Goal: Book appointment/travel/reservation

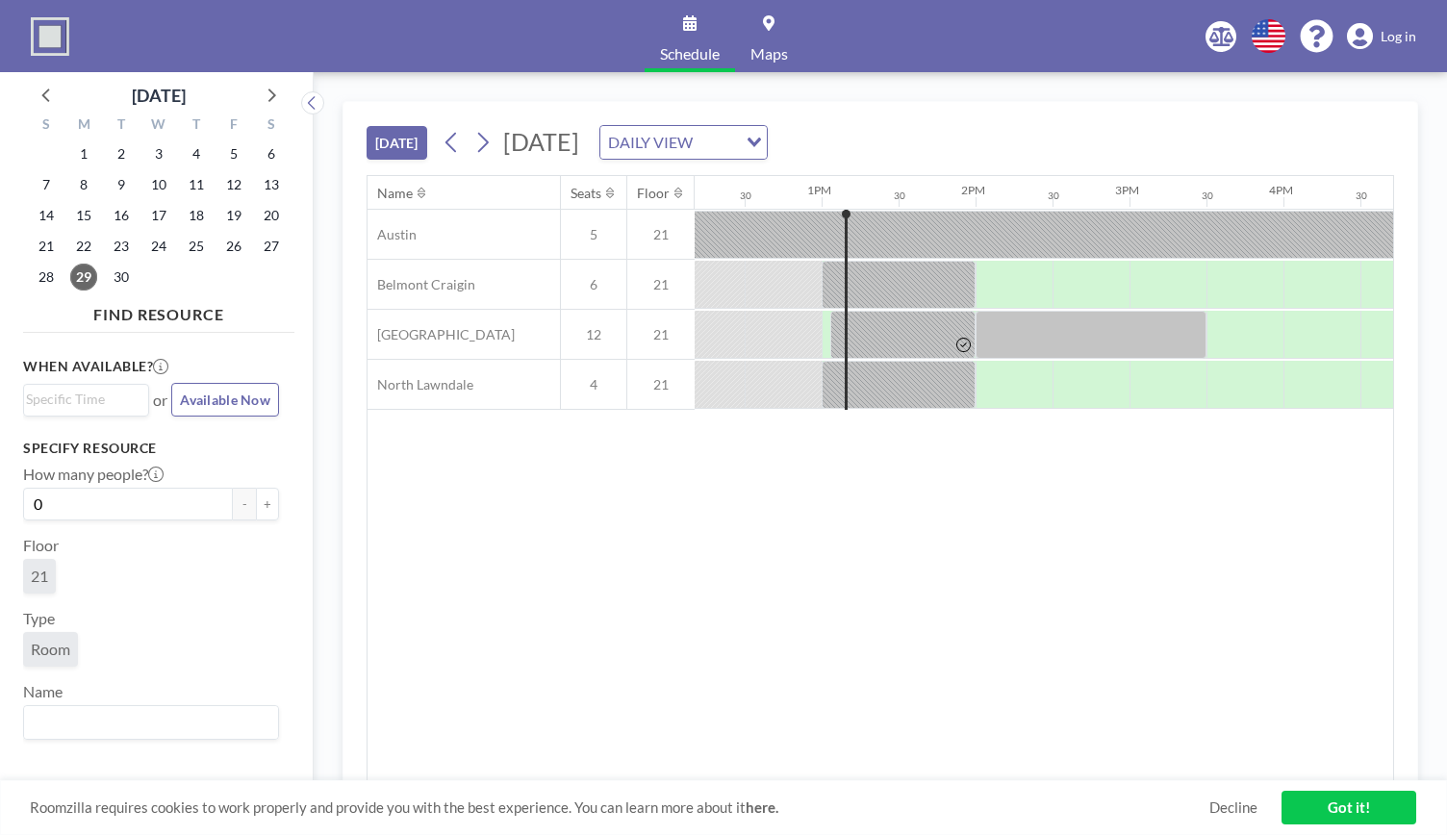
scroll to position [0, 1924]
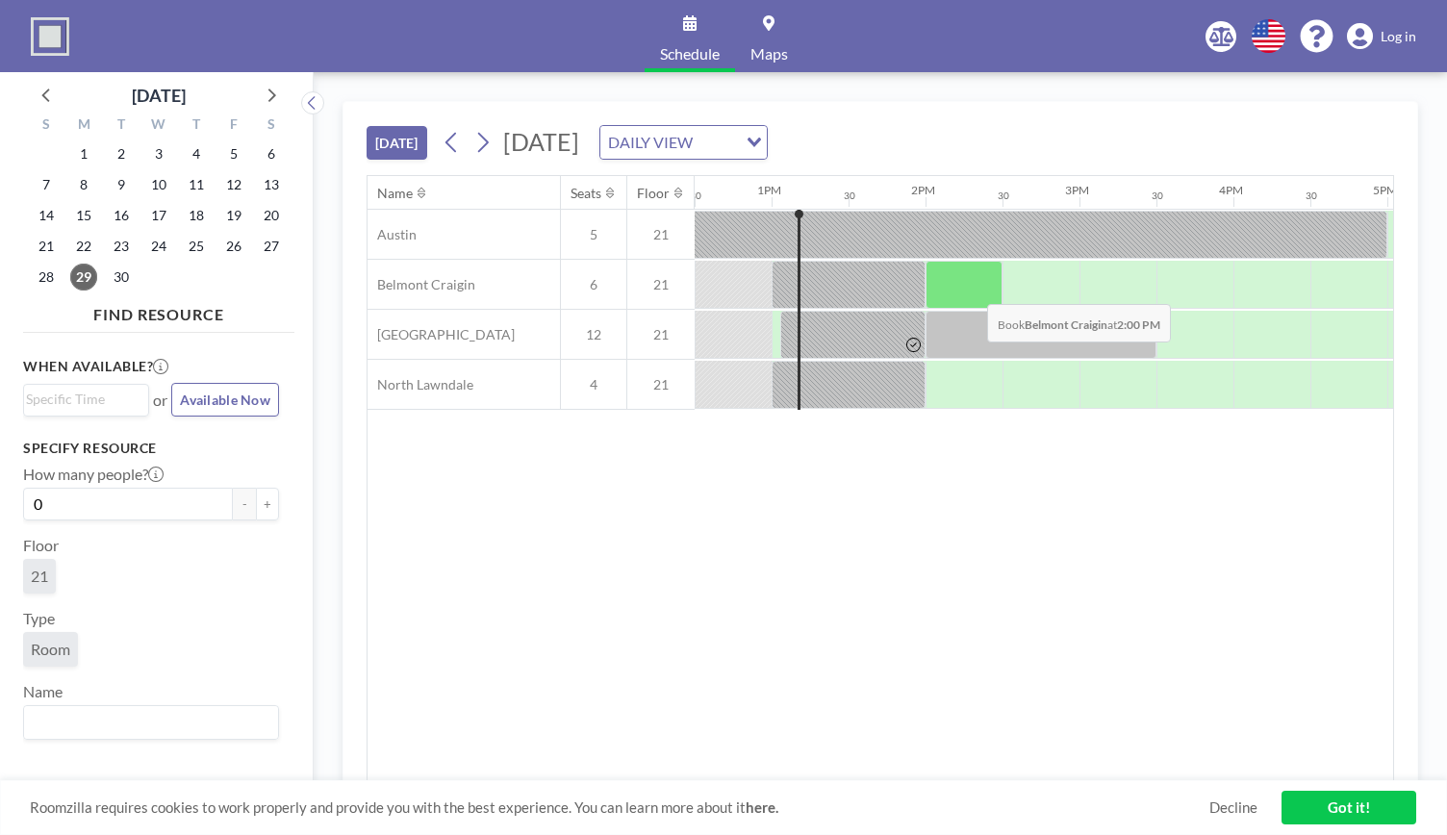
click at [972, 288] on div at bounding box center [963, 285] width 77 height 48
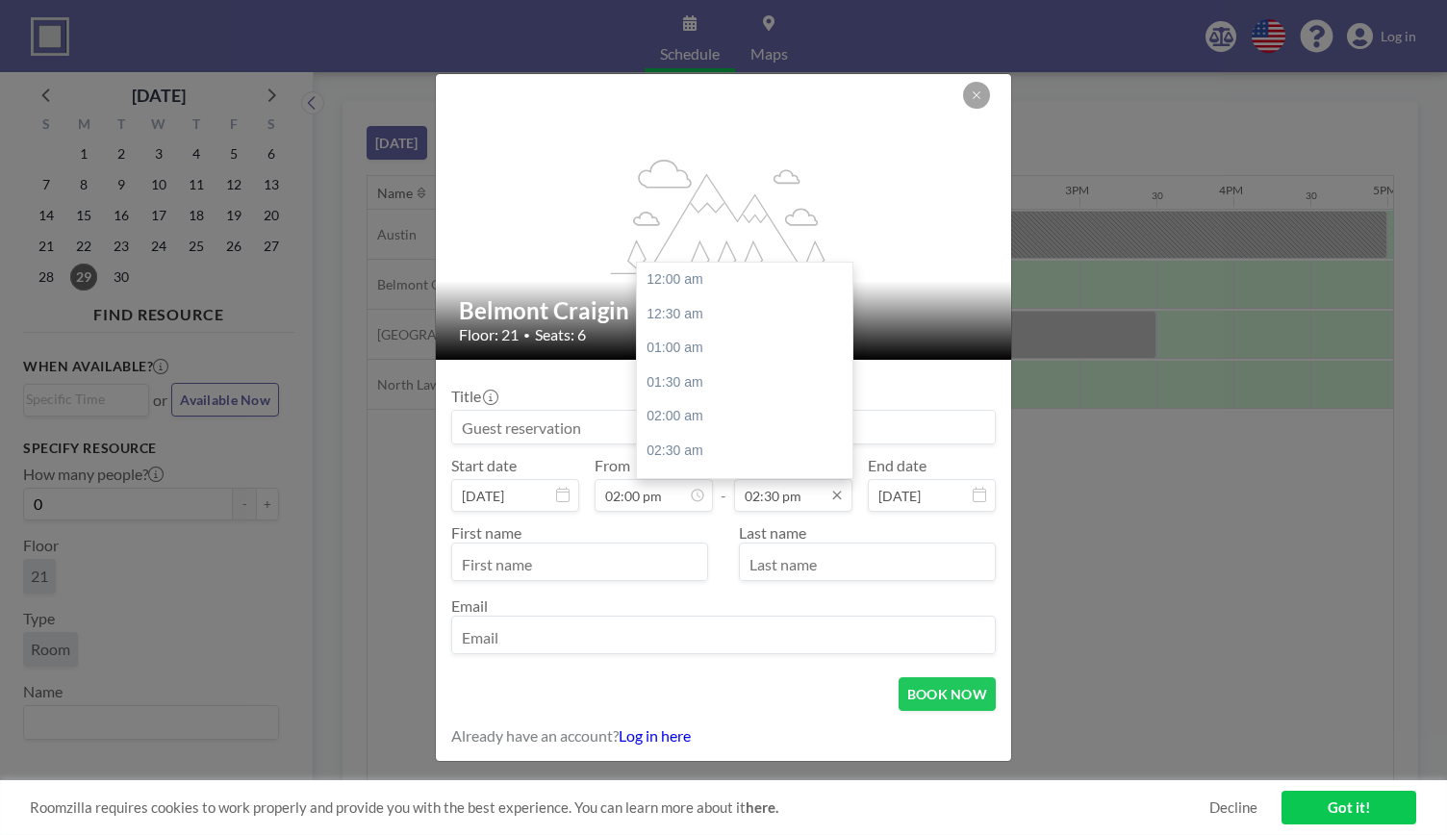
scroll to position [993, 0]
click at [758, 311] on div "03:00 pm" at bounding box center [749, 314] width 225 height 35
type input "03:00 pm"
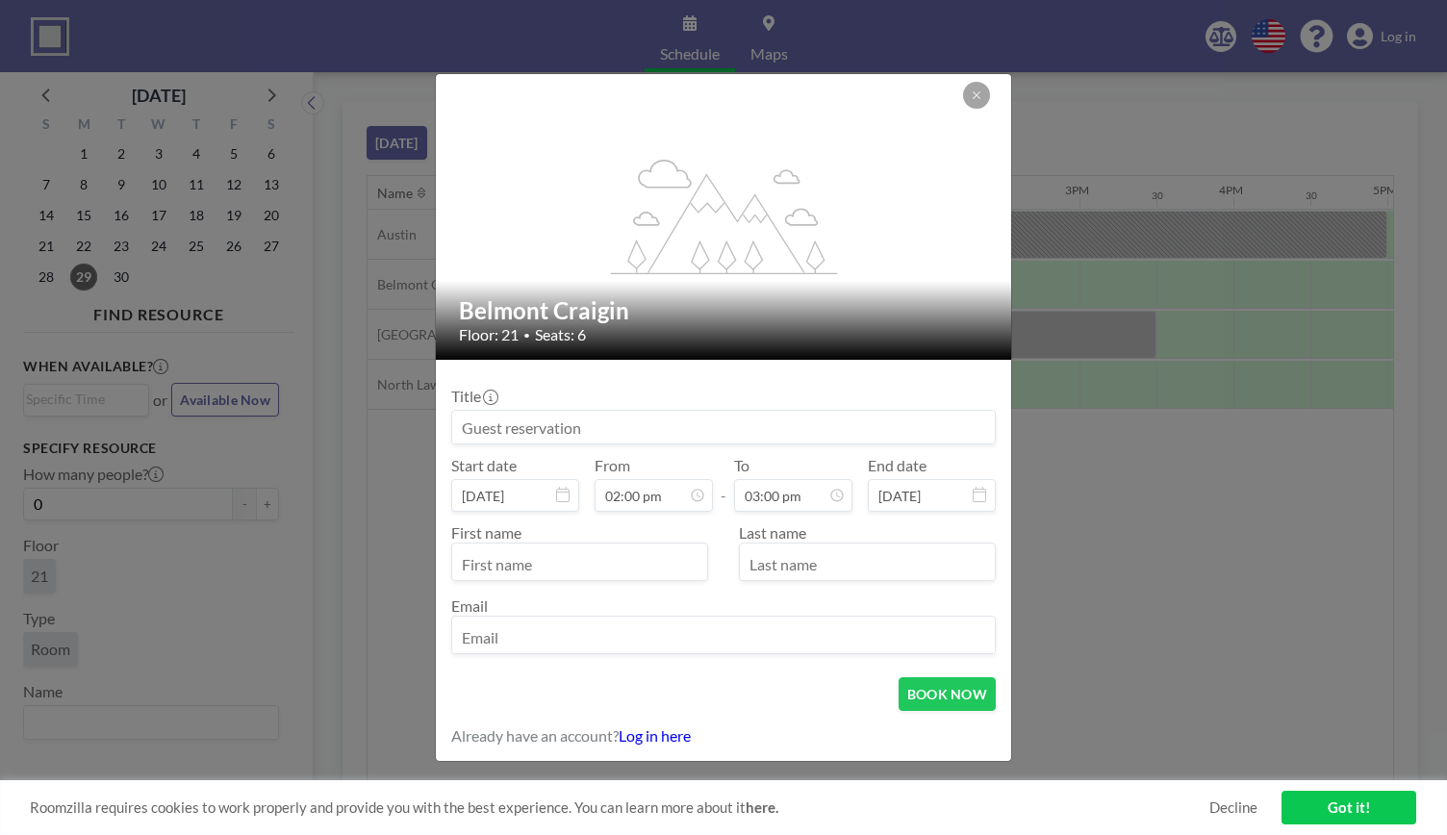
click at [745, 414] on input at bounding box center [723, 427] width 543 height 33
type input "Bri"
click at [552, 561] on input "text" at bounding box center [579, 563] width 255 height 33
type input "Bri"
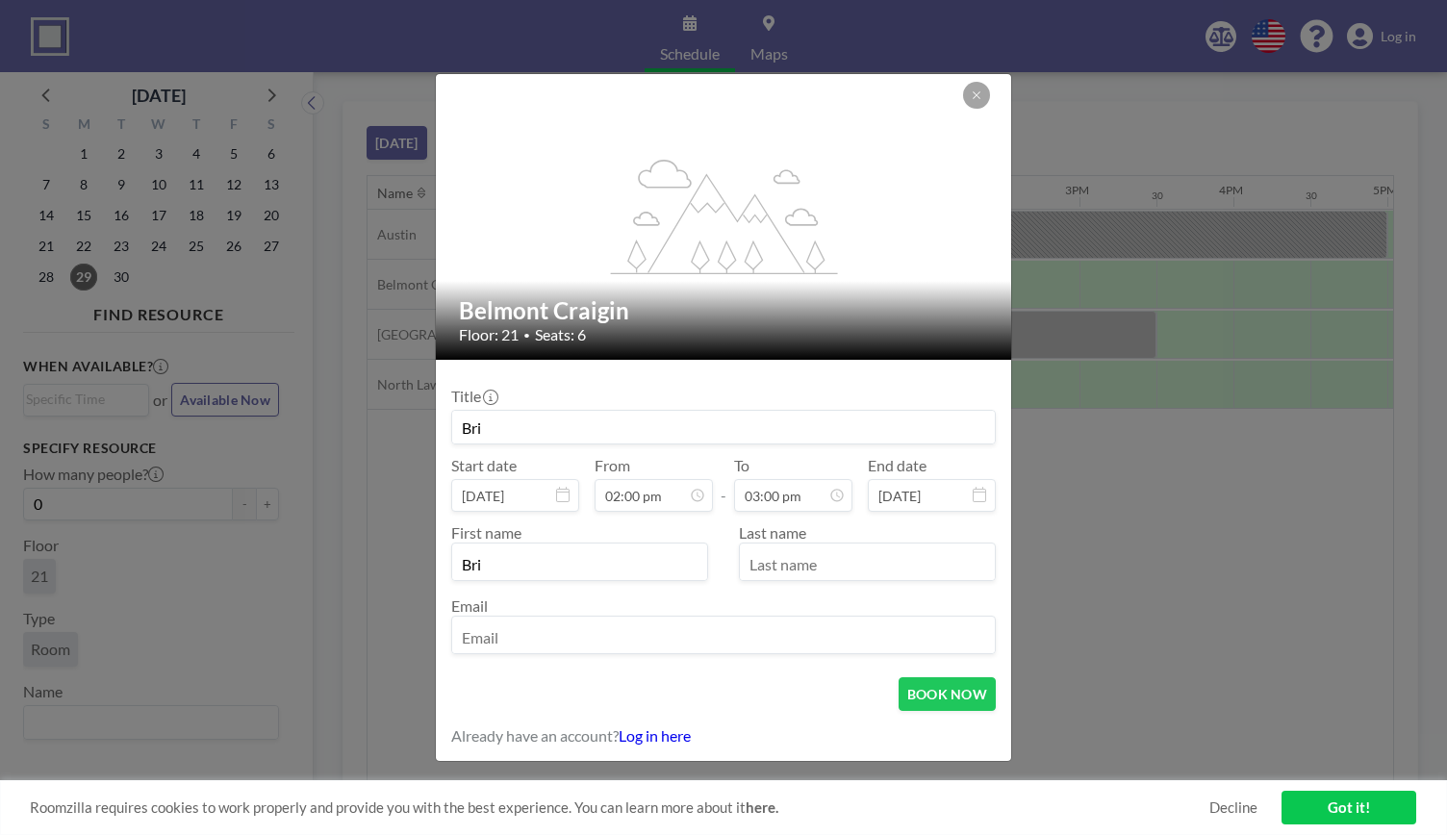
click at [824, 557] on input "text" at bounding box center [867, 563] width 255 height 33
type input "Novella"
click at [824, 641] on input "email" at bounding box center [723, 636] width 543 height 33
type input "[EMAIL_ADDRESS][DOMAIN_NAME]"
click at [942, 687] on button "BOOK NOW" at bounding box center [946, 694] width 97 height 34
